Goal: Transaction & Acquisition: Book appointment/travel/reservation

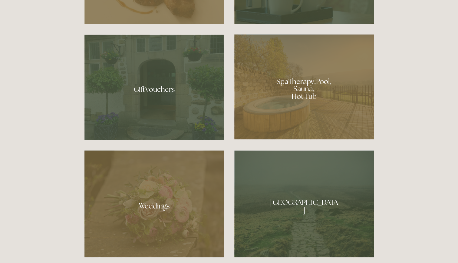
scroll to position [491, 0]
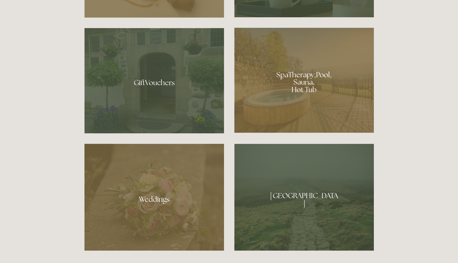
click at [328, 73] on div at bounding box center [304, 80] width 140 height 105
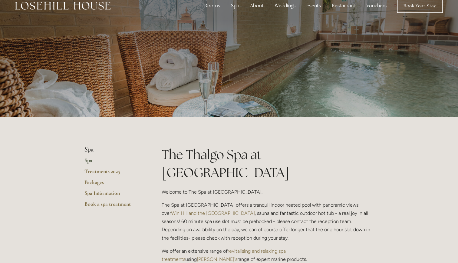
scroll to position [12, 0]
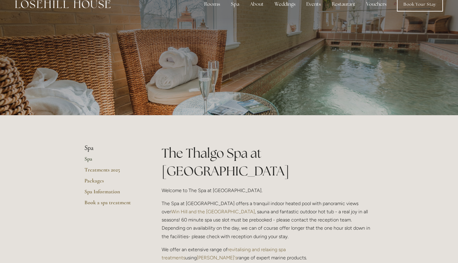
click at [286, 199] on p "The Spa at Losehill House offers a tranquil indoor heated pool with panoramic v…" at bounding box center [268, 219] width 212 height 41
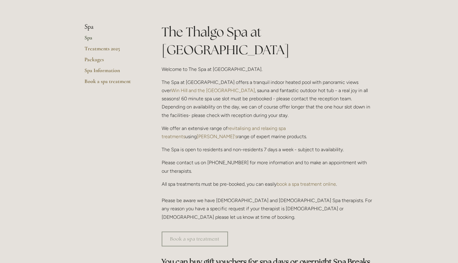
scroll to position [135, 0]
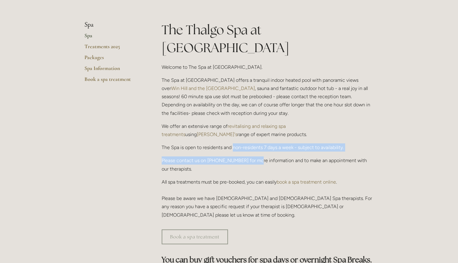
drag, startPoint x: 234, startPoint y: 129, endPoint x: 256, endPoint y: 142, distance: 25.4
click at [256, 142] on div "The Thalgo Spa at Losehill House Welcome to The Spa at Losehill House. The Spa …" at bounding box center [268, 120] width 212 height 198
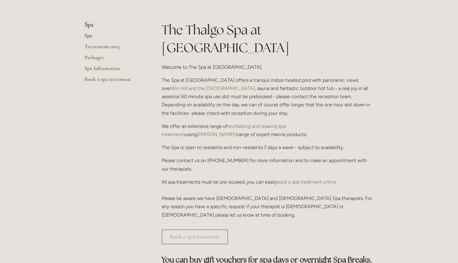
drag, startPoint x: 256, startPoint y: 142, endPoint x: 245, endPoint y: 172, distance: 31.2
click at [245, 178] on p "All spa treatments must be pre-booked, you can easily book a spa treatment onli…" at bounding box center [268, 198] width 212 height 41
click at [107, 48] on link "Treatments 2025" at bounding box center [113, 48] width 58 height 11
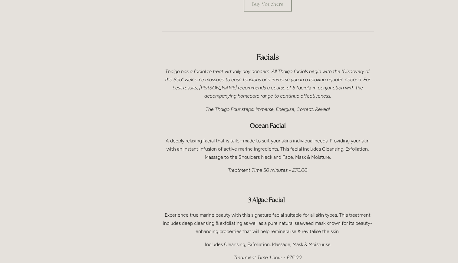
scroll to position [327, 0]
drag, startPoint x: 213, startPoint y: 93, endPoint x: 310, endPoint y: 104, distance: 97.8
click at [310, 119] on h3 "Ocean Facial" at bounding box center [268, 125] width 212 height 12
click at [294, 136] on p "A deeply relaxing facial that is tailor-made to suit your skins individual need…" at bounding box center [268, 148] width 212 height 25
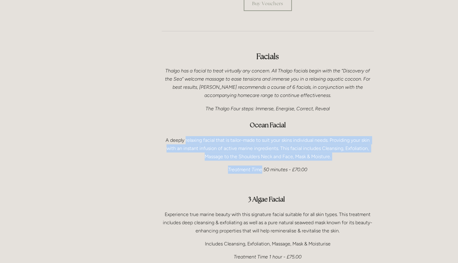
drag, startPoint x: 186, startPoint y: 125, endPoint x: 261, endPoint y: 145, distance: 77.7
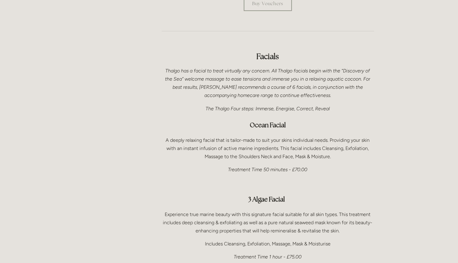
drag, startPoint x: 261, startPoint y: 145, endPoint x: 263, endPoint y: 160, distance: 15.5
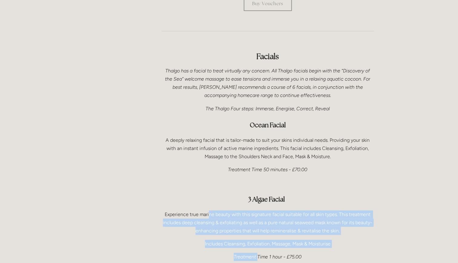
drag, startPoint x: 209, startPoint y: 197, endPoint x: 258, endPoint y: 233, distance: 61.0
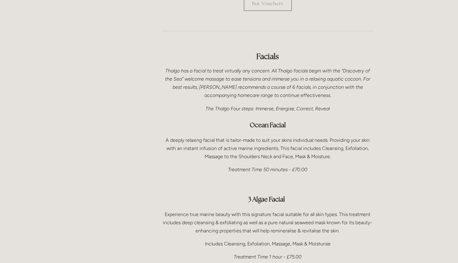
drag, startPoint x: 258, startPoint y: 233, endPoint x: 263, endPoint y: 235, distance: 5.3
click at [252, 254] on em "Treatment Time 1 hour - £75.00" at bounding box center [268, 257] width 68 height 6
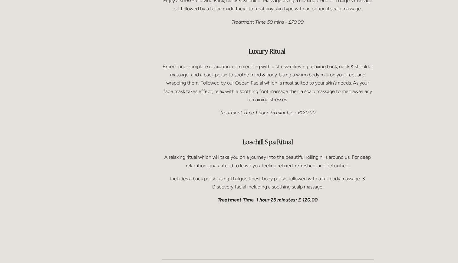
scroll to position [945, 0]
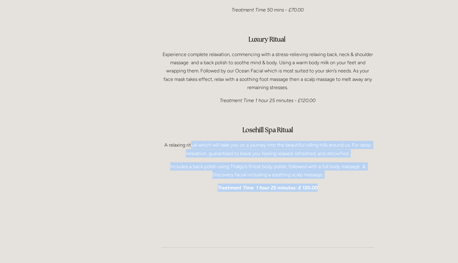
drag, startPoint x: 191, startPoint y: 133, endPoint x: 370, endPoint y: 165, distance: 181.8
click at [370, 165] on div "Face & Body Treatments Thalgo Face & Body Discovery Enjoy a stress-relieving Ba…" at bounding box center [268, 59] width 212 height 265
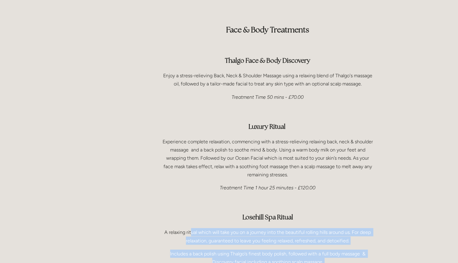
scroll to position [860, 0]
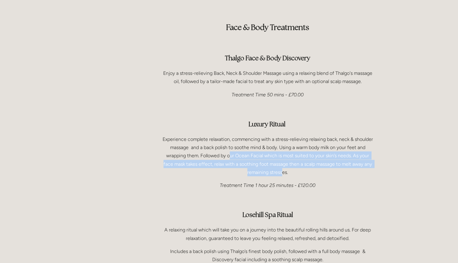
drag, startPoint x: 230, startPoint y: 142, endPoint x: 283, endPoint y: 155, distance: 54.6
click at [283, 155] on p "Experience complete relaxation, commencing with a stress-relieving relaxing bac…" at bounding box center [268, 155] width 212 height 41
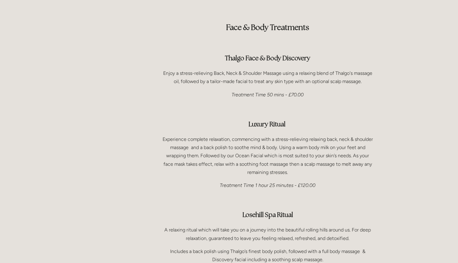
drag, startPoint x: 283, startPoint y: 155, endPoint x: 281, endPoint y: 190, distance: 34.6
click at [281, 190] on div "Face & Body Treatments Thalgo Face & Body Discovery Enjoy a stress-relieving Ba…" at bounding box center [268, 144] width 212 height 265
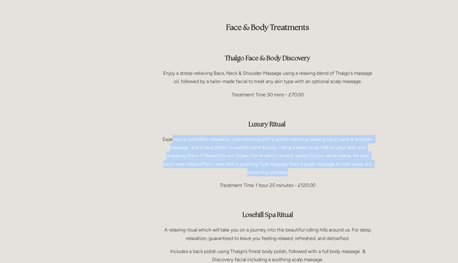
drag, startPoint x: 173, startPoint y: 122, endPoint x: 358, endPoint y: 155, distance: 188.2
click at [358, 155] on p "Experience complete relaxation, commencing with a stress-relieving relaxing bac…" at bounding box center [268, 155] width 212 height 41
click at [280, 154] on p "Experience complete relaxation, commencing with a stress-relieving relaxing bac…" at bounding box center [268, 155] width 212 height 41
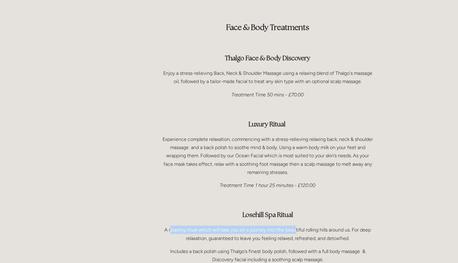
drag, startPoint x: 171, startPoint y: 213, endPoint x: 293, endPoint y: 212, distance: 122.0
click at [293, 226] on p "A relaxing ritual which will take you on a journey into the beautiful rolling h…" at bounding box center [268, 234] width 212 height 16
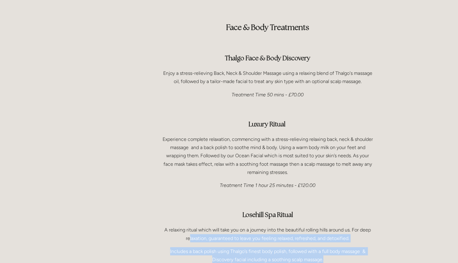
drag, startPoint x: 189, startPoint y: 223, endPoint x: 331, endPoint y: 244, distance: 143.9
click at [331, 244] on div "Face & Body Treatments Thalgo Face & Body Discovery Enjoy a stress-relieving Ba…" at bounding box center [268, 144] width 212 height 265
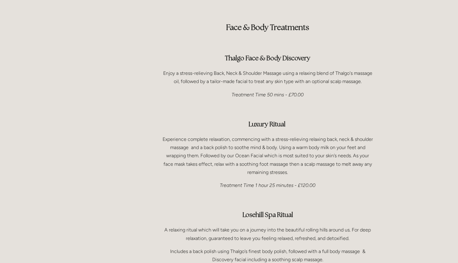
drag, startPoint x: 331, startPoint y: 244, endPoint x: 296, endPoint y: 147, distance: 103.3
click at [296, 147] on p "Experience complete relaxation, commencing with a stress-relieving relaxing bac…" at bounding box center [268, 155] width 212 height 41
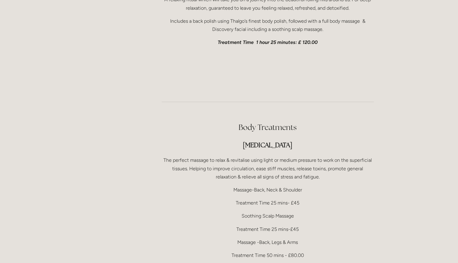
click at [296, 147] on html "Rooms Rooms Your Stay Book a stay Offers Spa Spa About" at bounding box center [229, 207] width 458 height 2595
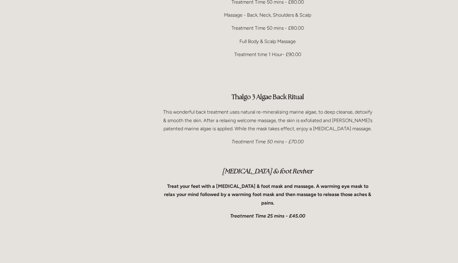
scroll to position [1344, 0]
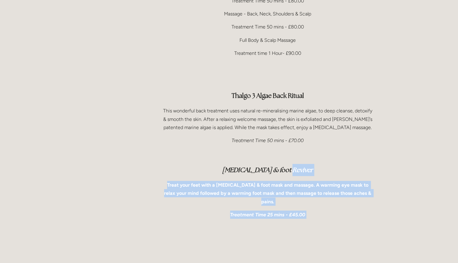
drag, startPoint x: 296, startPoint y: 147, endPoint x: 430, endPoint y: 258, distance: 173.1
click at [239, 238] on h3 at bounding box center [268, 244] width 212 height 12
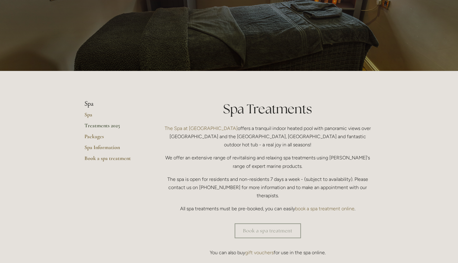
scroll to position [0, 0]
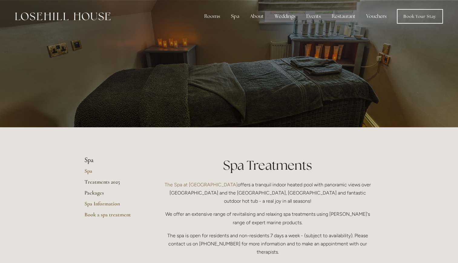
click at [90, 196] on link "Packages" at bounding box center [113, 194] width 58 height 11
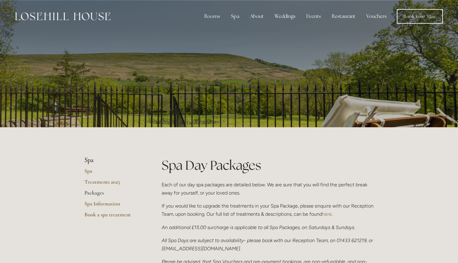
click at [93, 193] on link "Packages" at bounding box center [113, 194] width 58 height 11
click at [358, 213] on p "If you would like to upgrade the treatments in your Spa Package, please enquire…" at bounding box center [268, 210] width 212 height 16
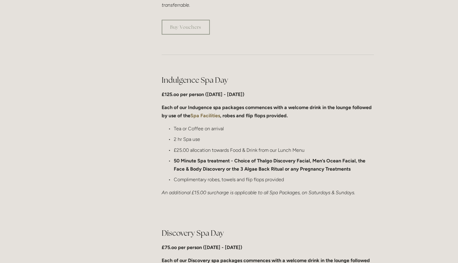
scroll to position [266, 0]
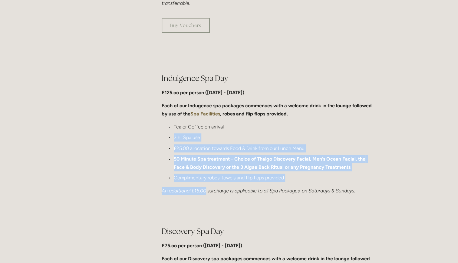
drag, startPoint x: 172, startPoint y: 136, endPoint x: 205, endPoint y: 188, distance: 61.8
click at [205, 188] on div "Indulgence Spa Day £125.oo per person (Monday - Friday) Each of our Indugence s…" at bounding box center [268, 134] width 212 height 122
click at [205, 188] on em "An additional £15.00 surcharge is applicable to all Spa Packages, on Saturdays …" at bounding box center [258, 191] width 193 height 6
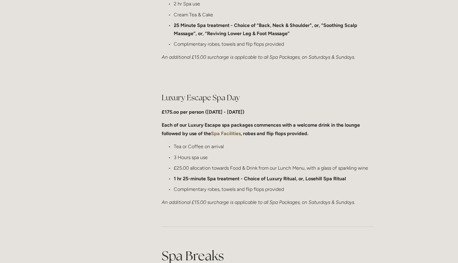
scroll to position [557, 0]
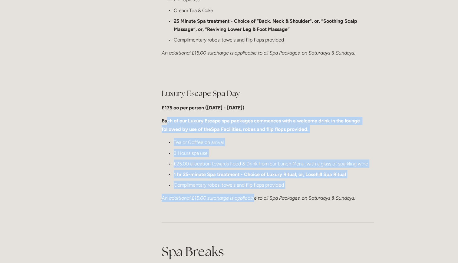
drag, startPoint x: 167, startPoint y: 120, endPoint x: 255, endPoint y: 199, distance: 118.1
click at [255, 199] on div "Luxury Escape Spa Day £175.oo per person (Monday - Friday) Each of our Luxury E…" at bounding box center [268, 145] width 212 height 114
click at [255, 199] on em "An additional £15.00 surcharge is applicable to all Spa Packages, on Saturdays …" at bounding box center [258, 198] width 193 height 6
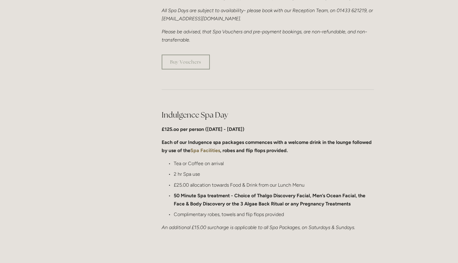
scroll to position [0, 0]
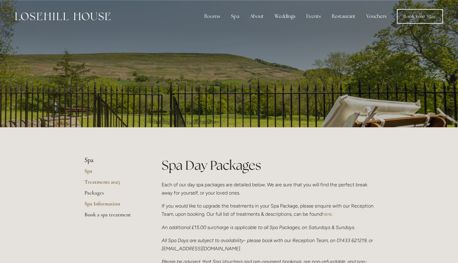
click at [96, 214] on link "Book a spa treatment" at bounding box center [113, 216] width 58 height 11
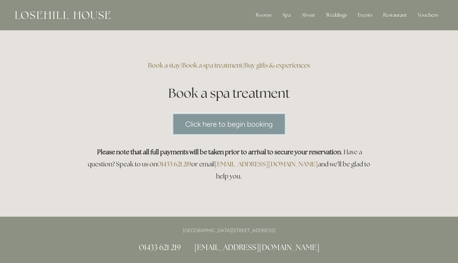
click at [219, 133] on link "Click here to begin booking" at bounding box center [229, 123] width 115 height 23
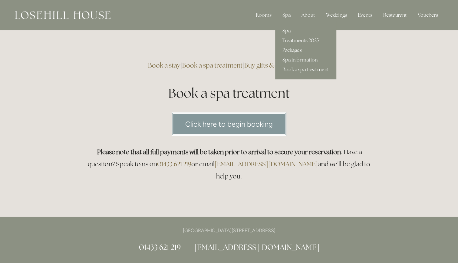
click at [288, 38] on link "Treatments 2025" at bounding box center [305, 41] width 61 height 10
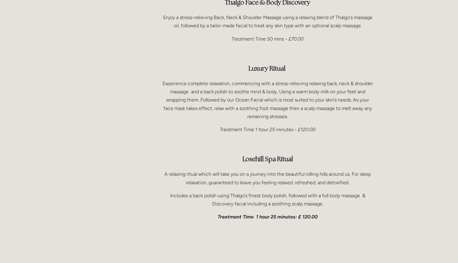
scroll to position [920, 0]
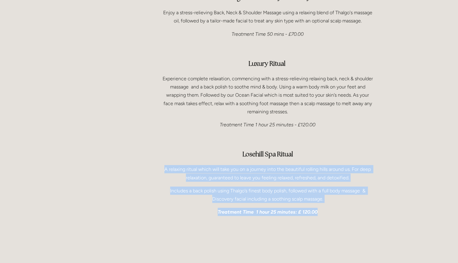
drag, startPoint x: 338, startPoint y: 209, endPoint x: 161, endPoint y: 149, distance: 186.0
click at [161, 149] on div "Spa Treatments The Spa at [GEOGRAPHIC_DATA] offers a tranquil indoor heated poo…" at bounding box center [268, 260] width 223 height 2048
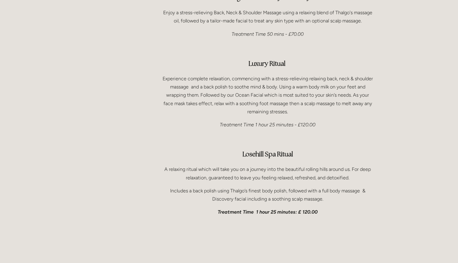
drag, startPoint x: 457, startPoint y: 114, endPoint x: 459, endPoint y: 138, distance: 24.3
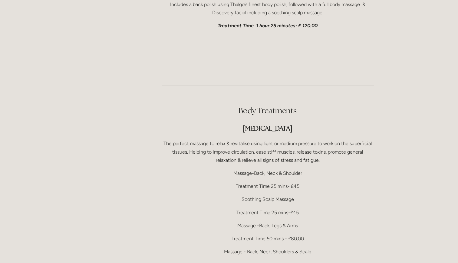
scroll to position [1114, 0]
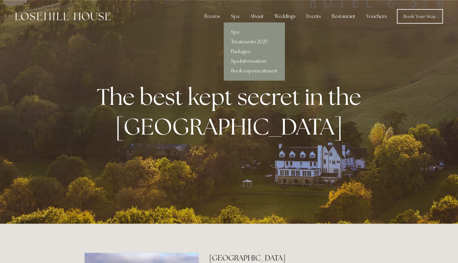
click at [242, 17] on div "Spa" at bounding box center [235, 16] width 18 height 12
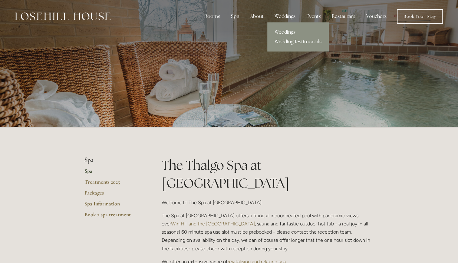
click at [286, 16] on div "Weddings" at bounding box center [285, 16] width 31 height 12
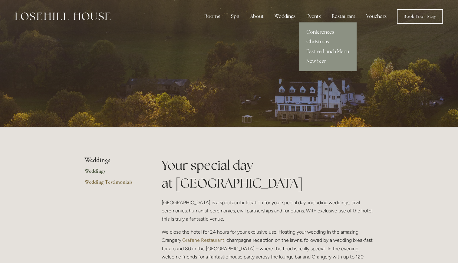
click at [308, 13] on div "Events" at bounding box center [314, 16] width 24 height 12
